Goal: Check status: Check status

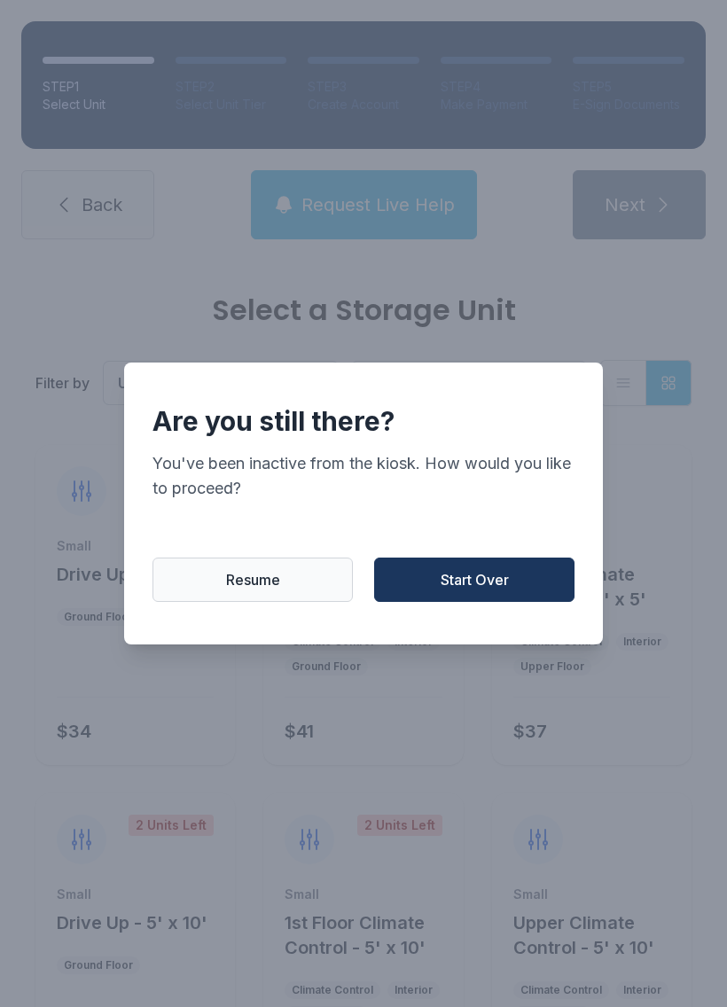
scroll to position [1530, 0]
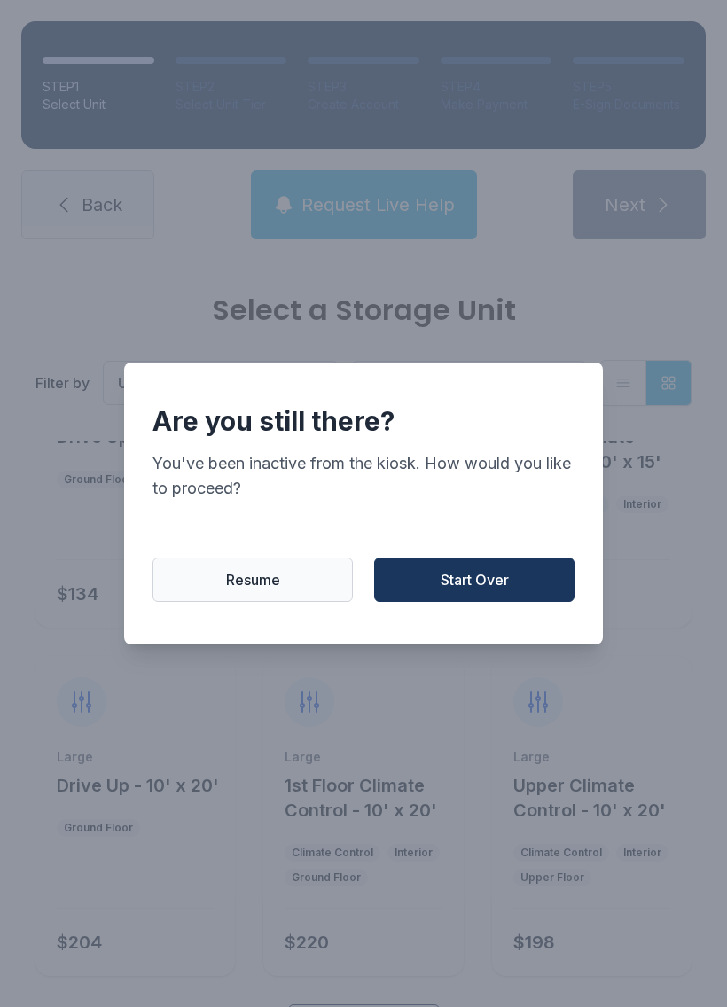
click at [458, 590] on span "Start Over" at bounding box center [474, 579] width 68 height 21
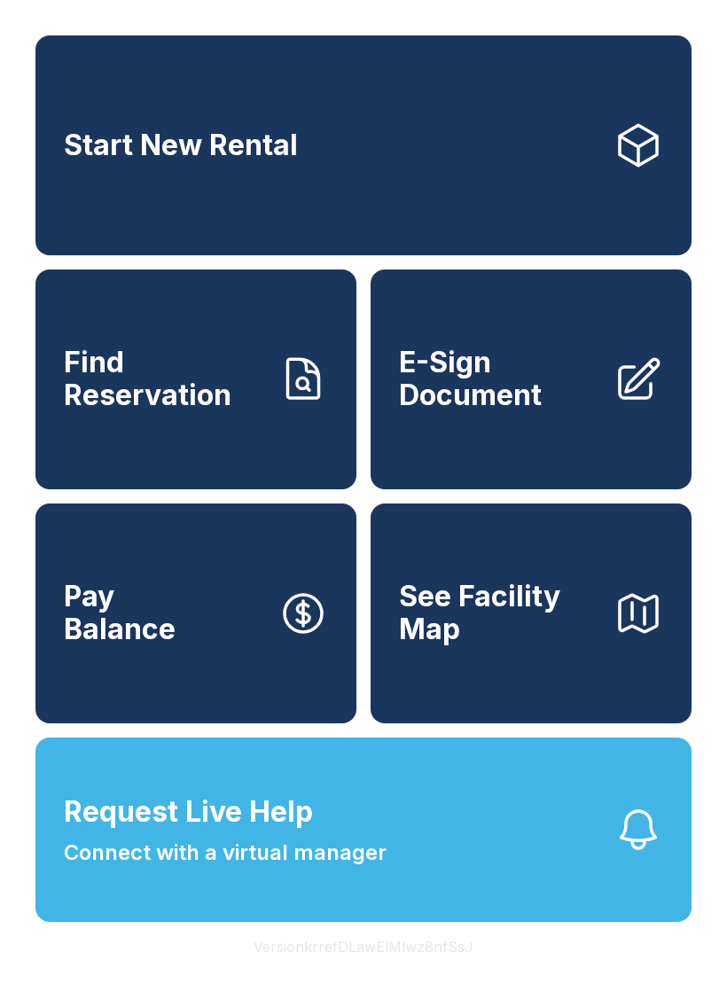
click at [132, 389] on span "Find Reservation" at bounding box center [164, 378] width 200 height 65
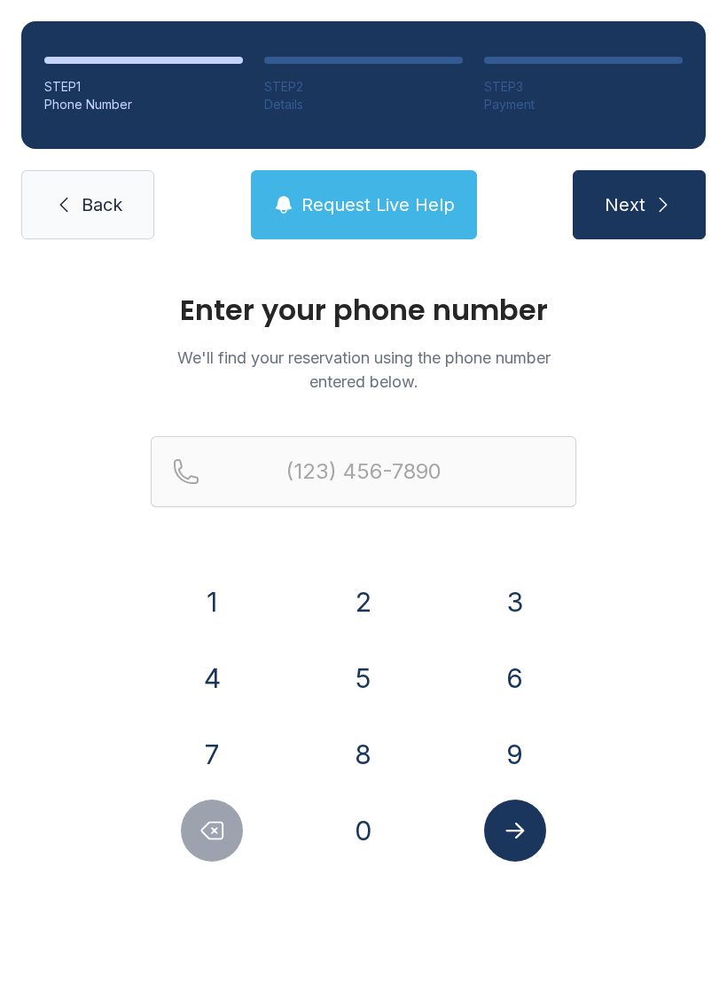
click at [514, 758] on button "9" at bounding box center [515, 754] width 62 height 62
click at [210, 604] on button "1" at bounding box center [212, 602] width 62 height 62
click at [503, 657] on button "6" at bounding box center [515, 678] width 62 height 62
click at [359, 750] on button "8" at bounding box center [363, 754] width 62 height 62
click at [219, 741] on button "7" at bounding box center [212, 754] width 62 height 62
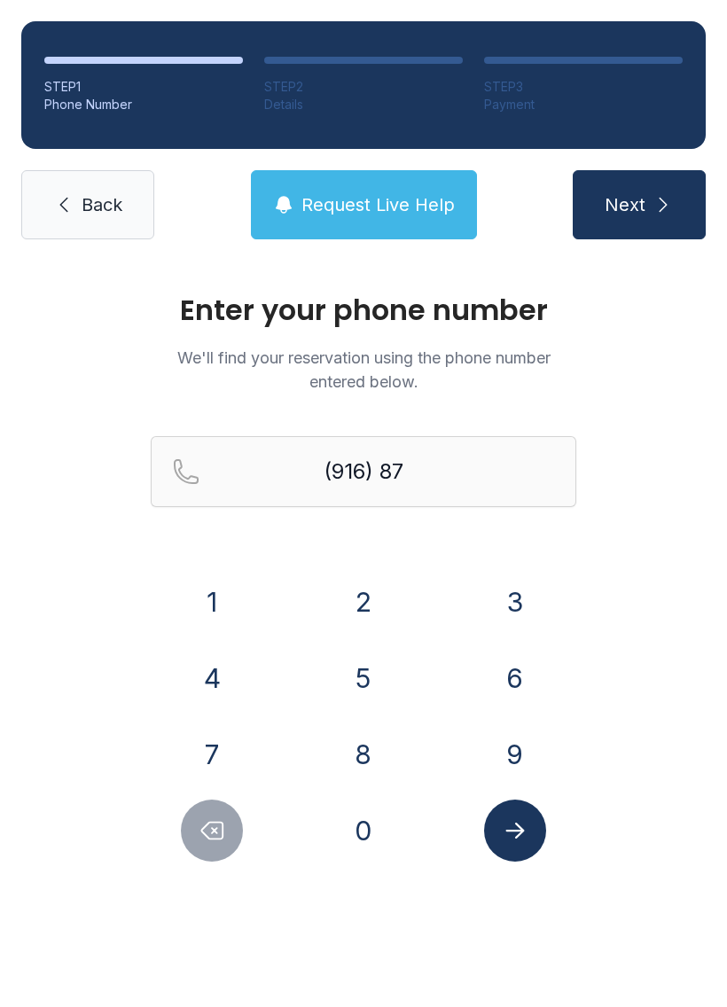
click at [327, 746] on div "8" at bounding box center [363, 754] width 123 height 62
click at [363, 757] on button "8" at bounding box center [363, 754] width 62 height 62
click at [507, 671] on button "6" at bounding box center [515, 678] width 62 height 62
click at [507, 670] on button "6" at bounding box center [515, 678] width 62 height 62
click at [516, 676] on button "6" at bounding box center [515, 678] width 62 height 62
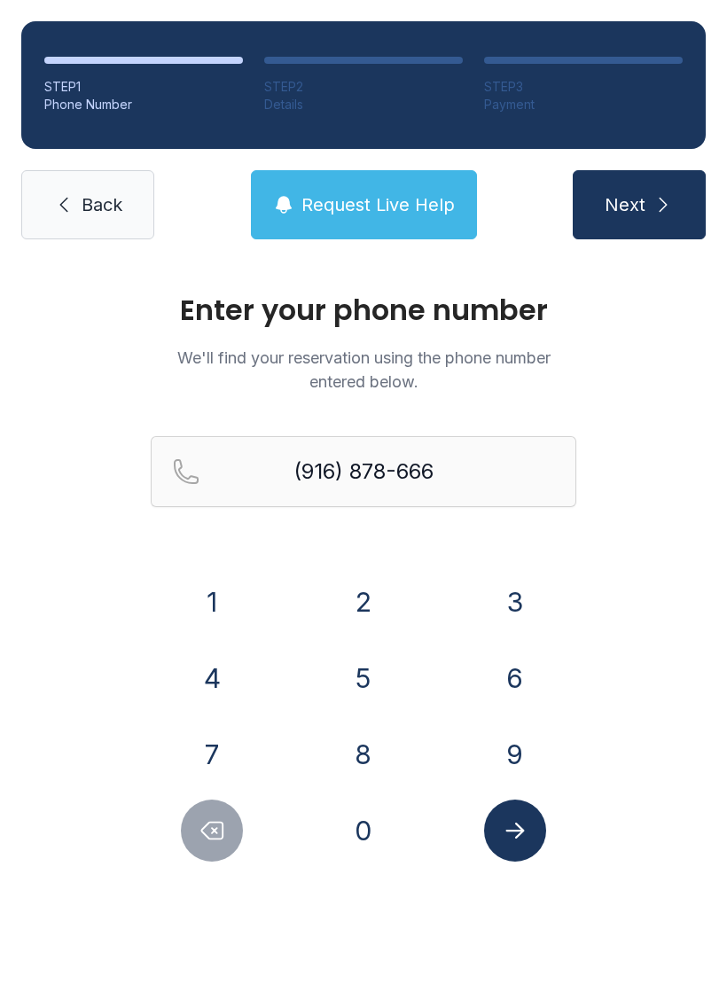
click at [223, 605] on button "1" at bounding box center [212, 602] width 62 height 62
type input "[PHONE_NUMBER]"
click at [525, 832] on icon "Submit lookup form" at bounding box center [515, 830] width 27 height 27
